Goal: Task Accomplishment & Management: Manage account settings

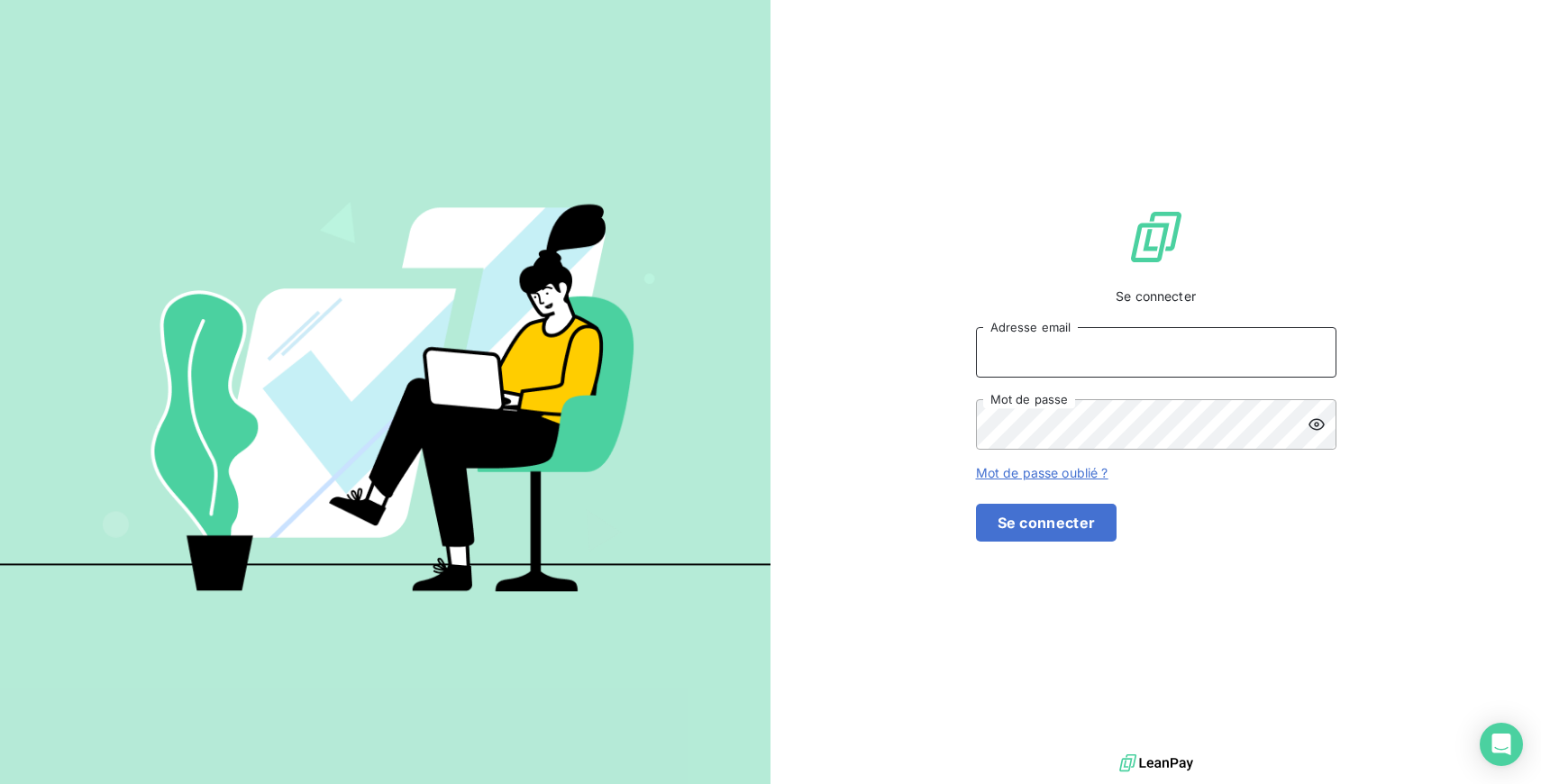
type input "[EMAIL_ADDRESS][DOMAIN_NAME]"
click at [1117, 538] on button "Se connecter" at bounding box center [1047, 523] width 142 height 38
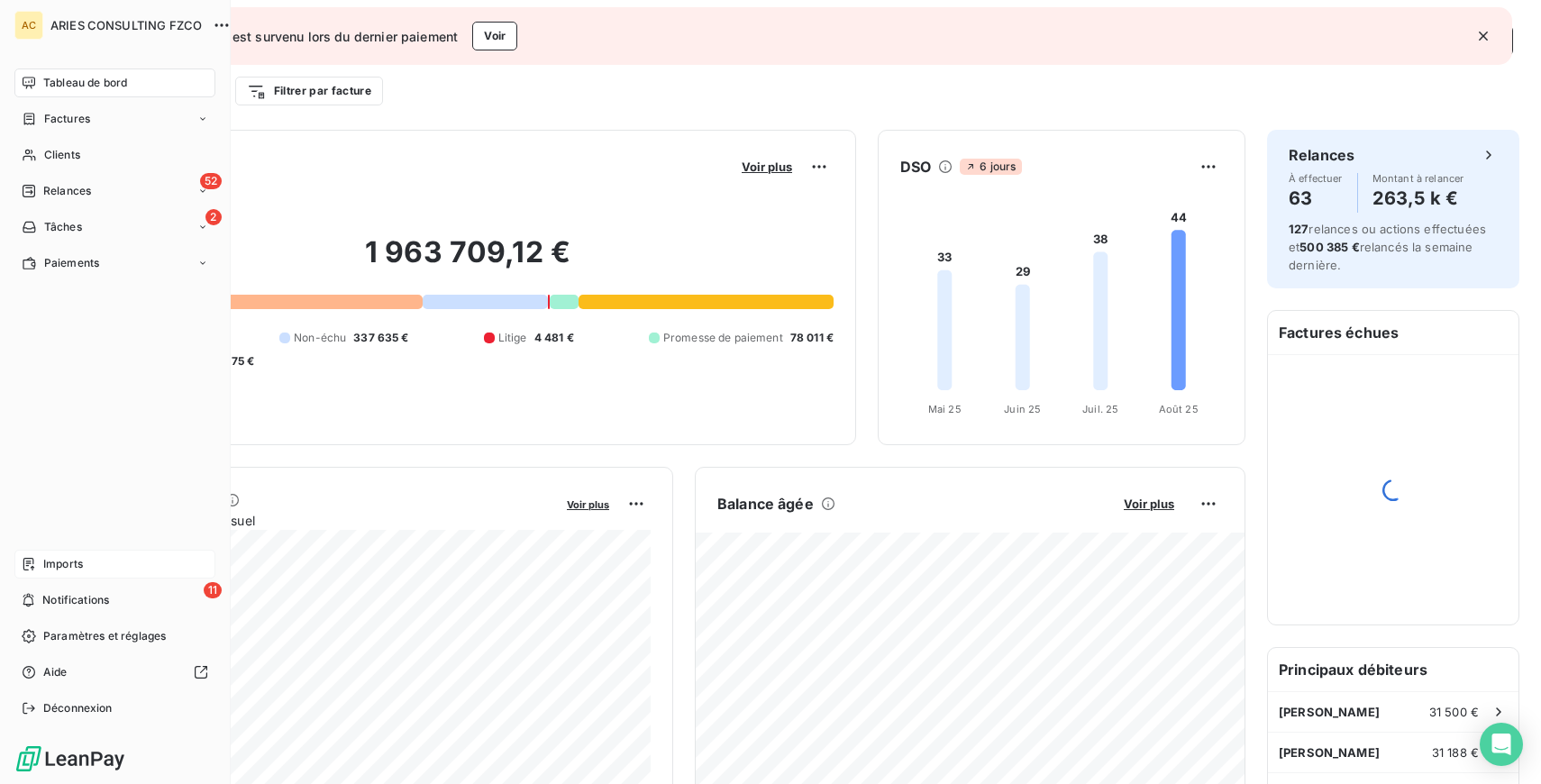
click at [71, 564] on span "Imports" at bounding box center [64, 564] width 40 height 16
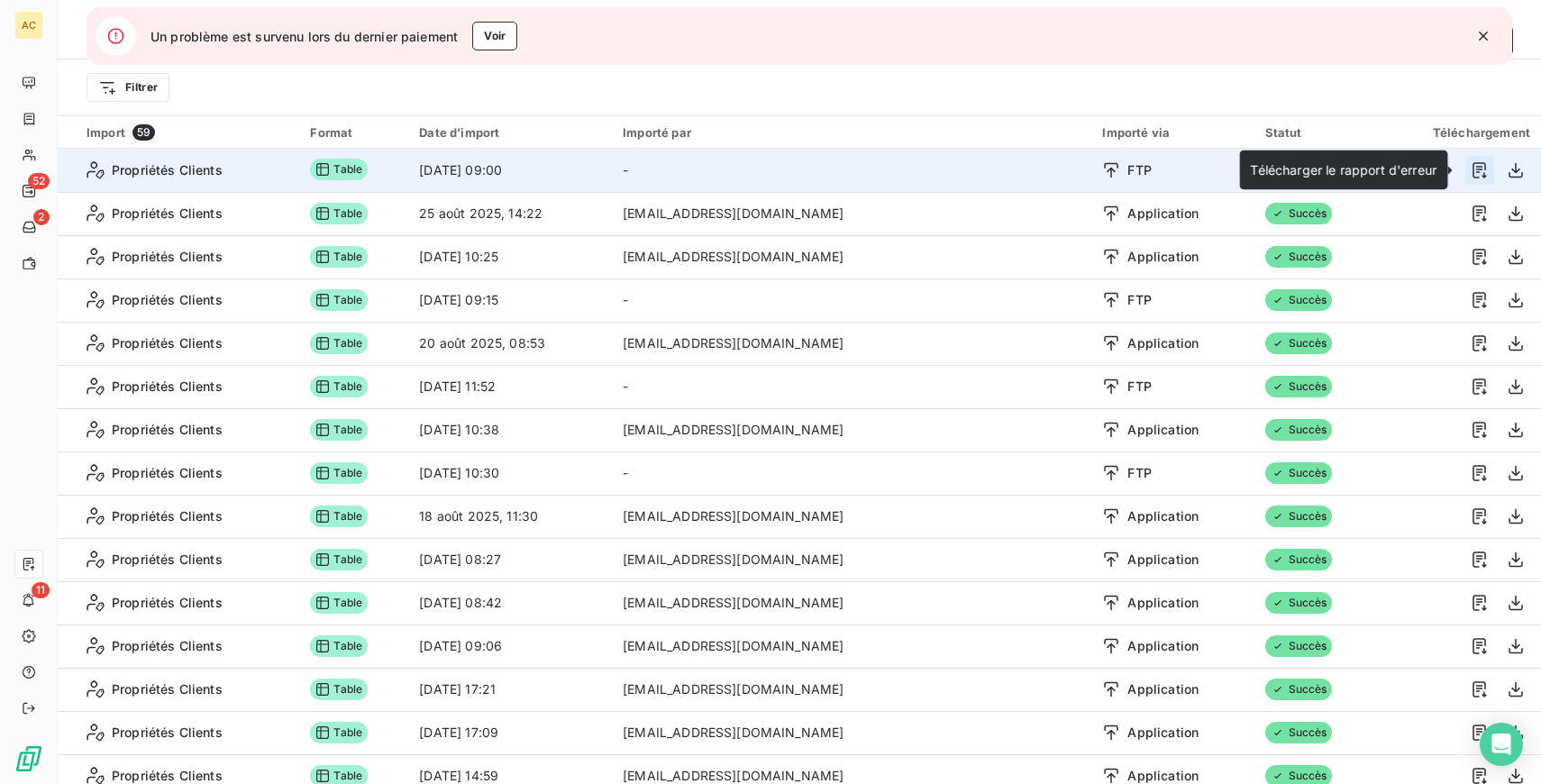
click at [1473, 167] on icon "button" at bounding box center [1479, 170] width 18 height 18
